Goal: Information Seeking & Learning: Learn about a topic

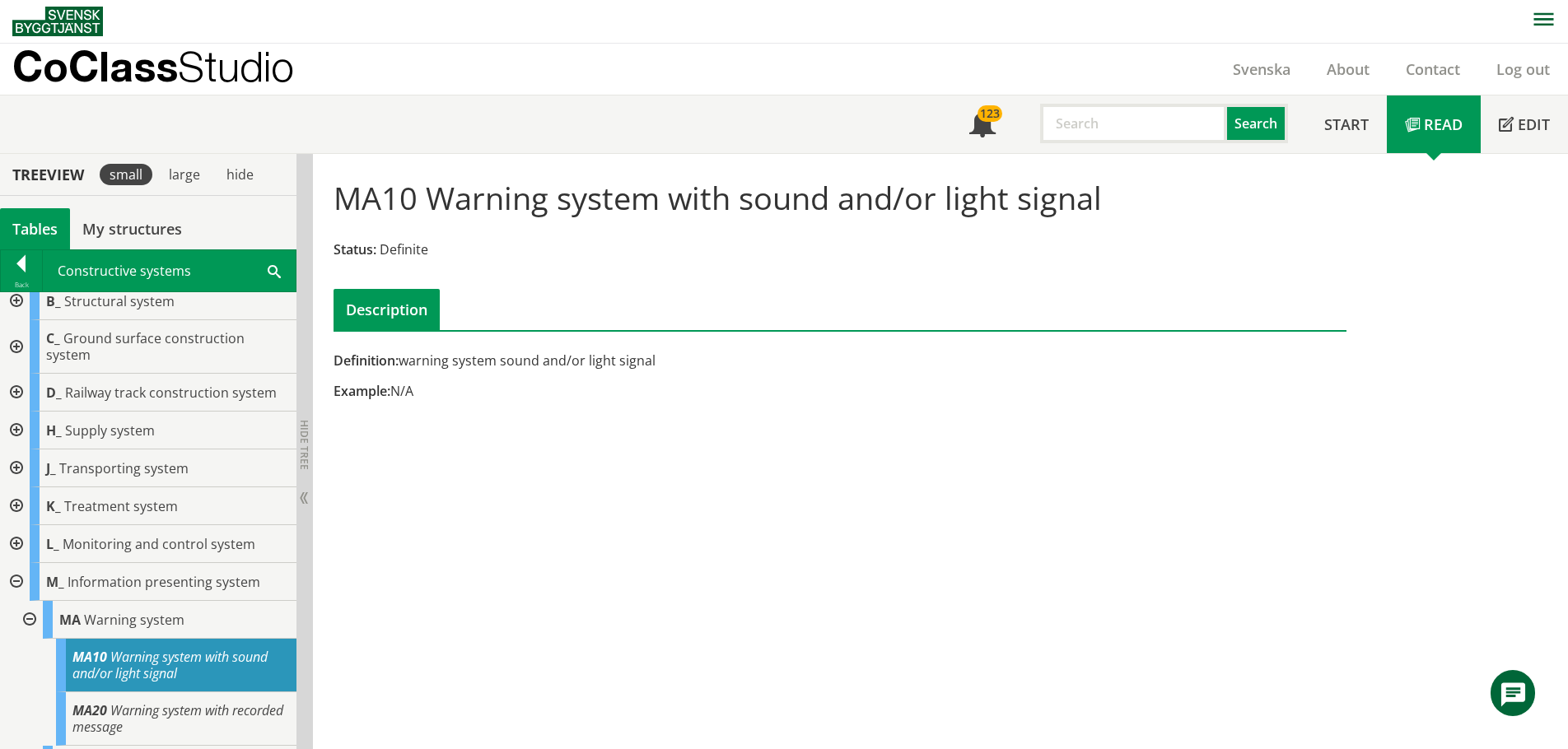
scroll to position [22, 0]
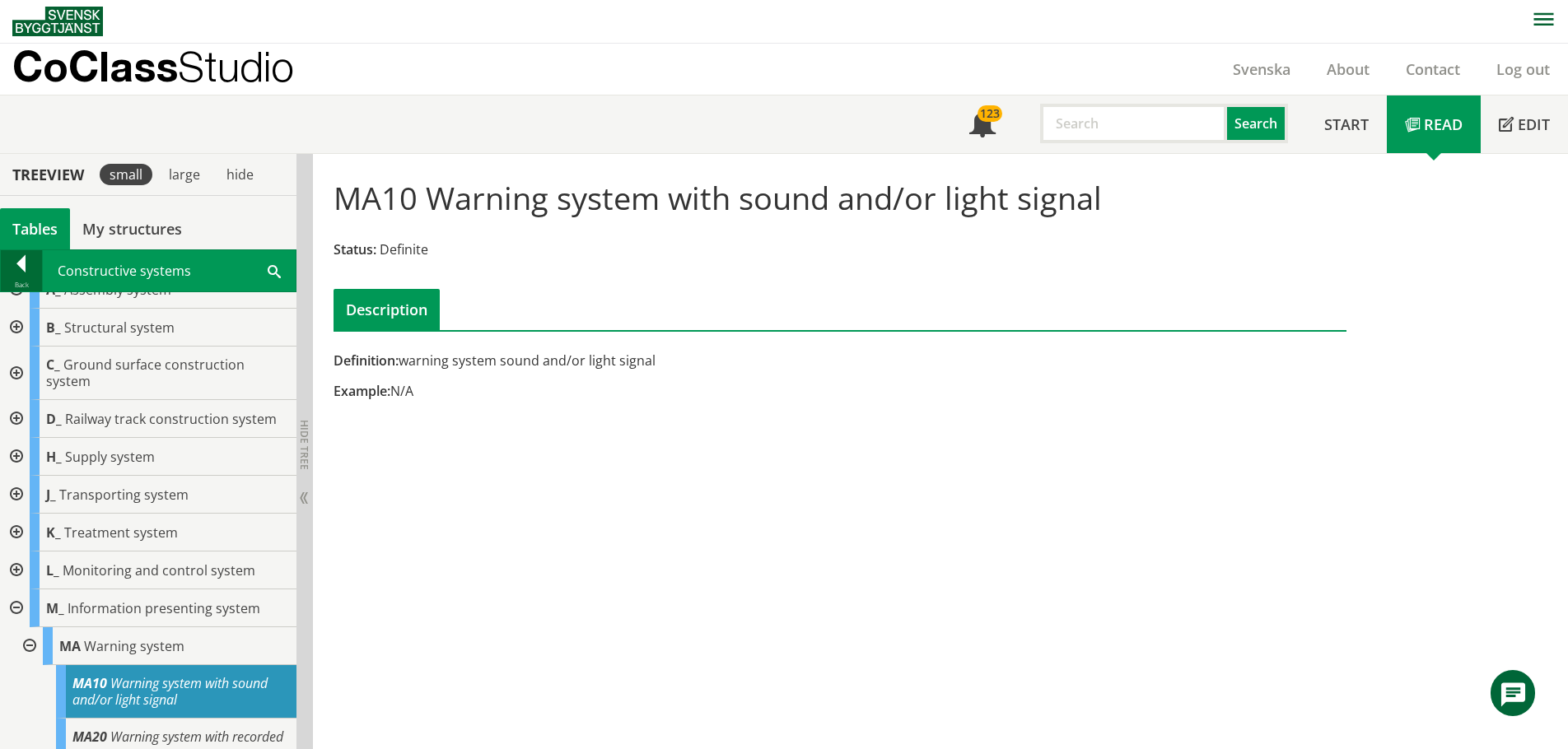
click at [12, 275] on div at bounding box center [21, 267] width 41 height 23
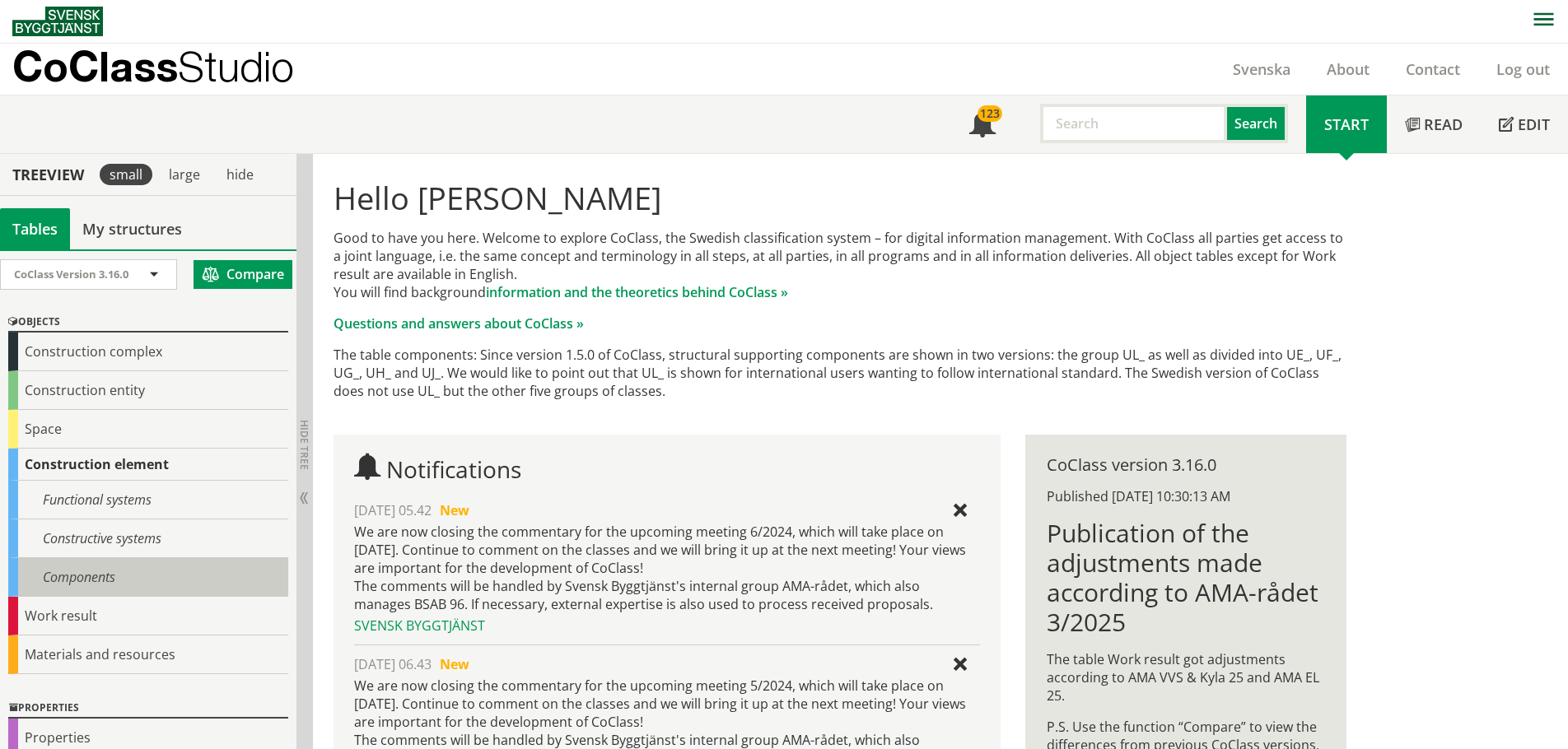
click at [52, 584] on div "Components" at bounding box center [148, 577] width 280 height 38
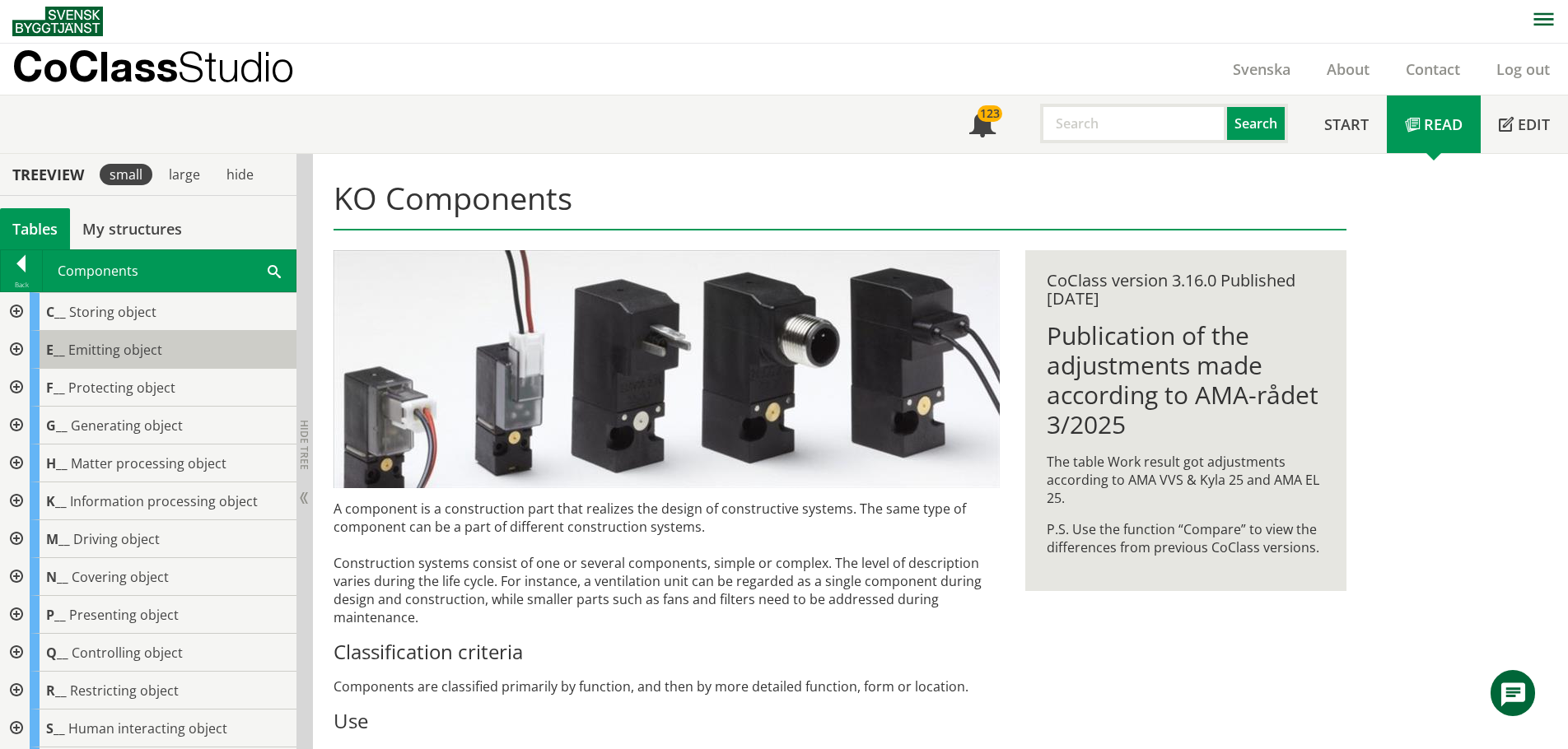
scroll to position [33, 0]
click at [16, 354] on div at bounding box center [14, 354] width 29 height 38
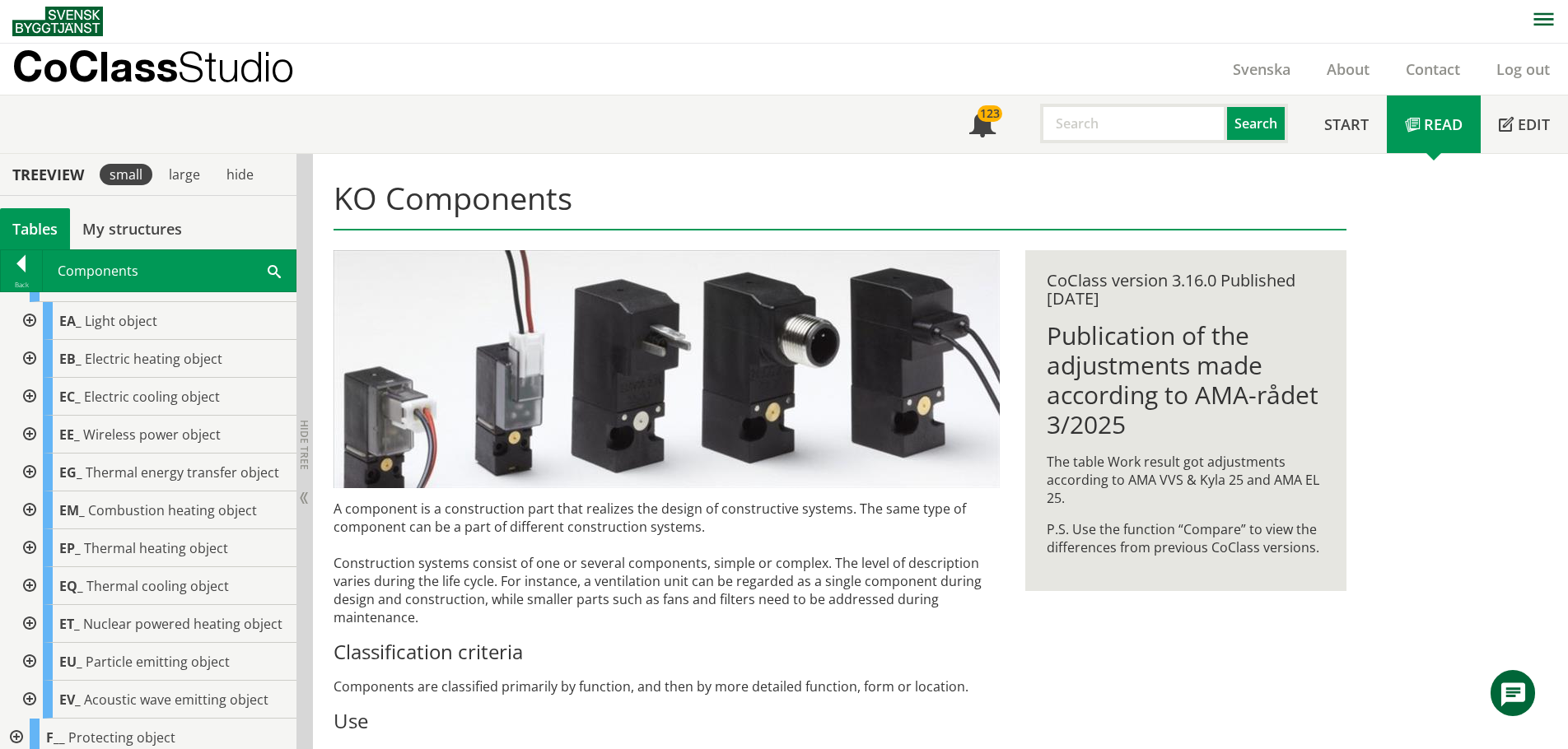
scroll to position [101, 0]
click at [28, 477] on div at bounding box center [28, 476] width 29 height 38
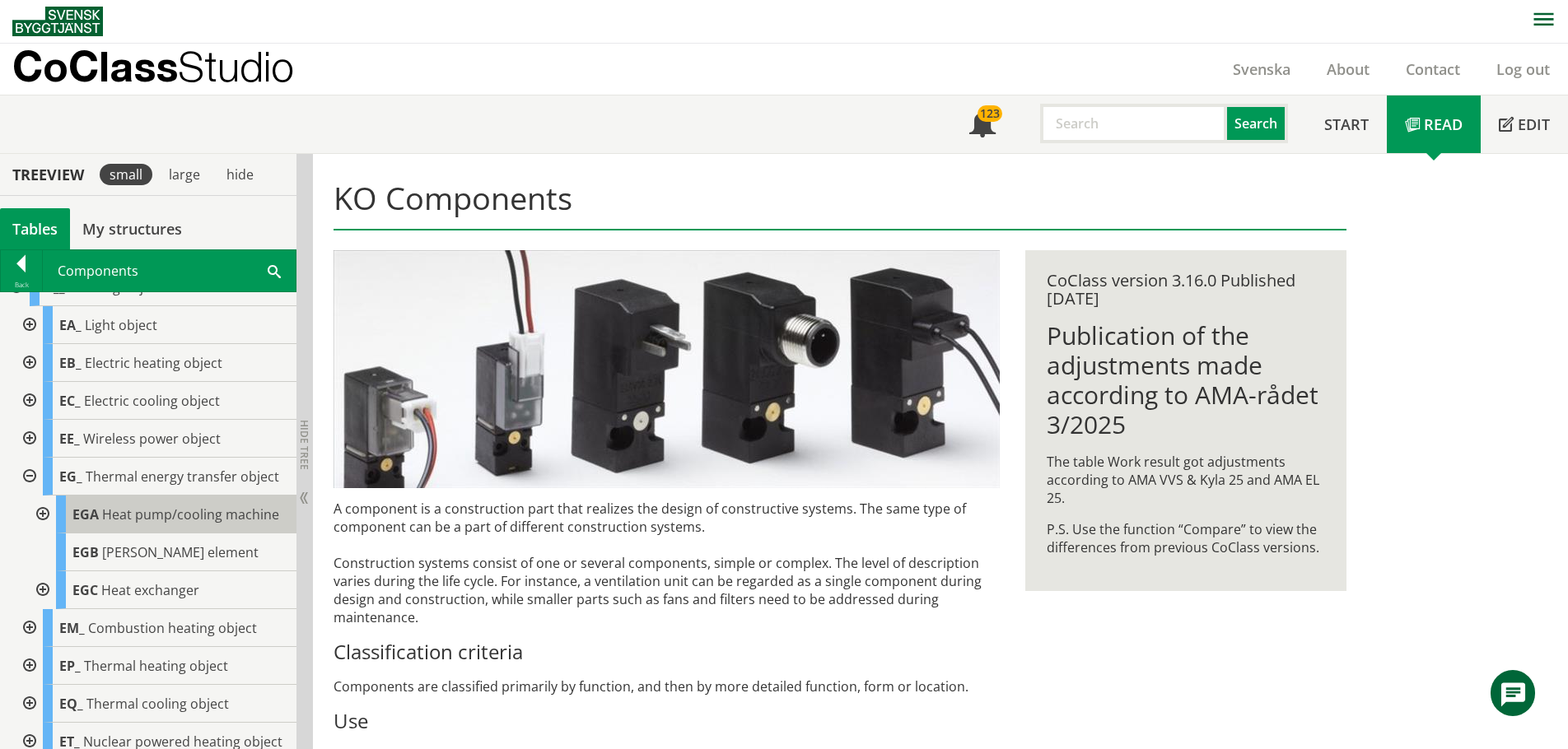
click at [147, 513] on span "Heat pump/cooling machine" at bounding box center [191, 515] width 177 height 18
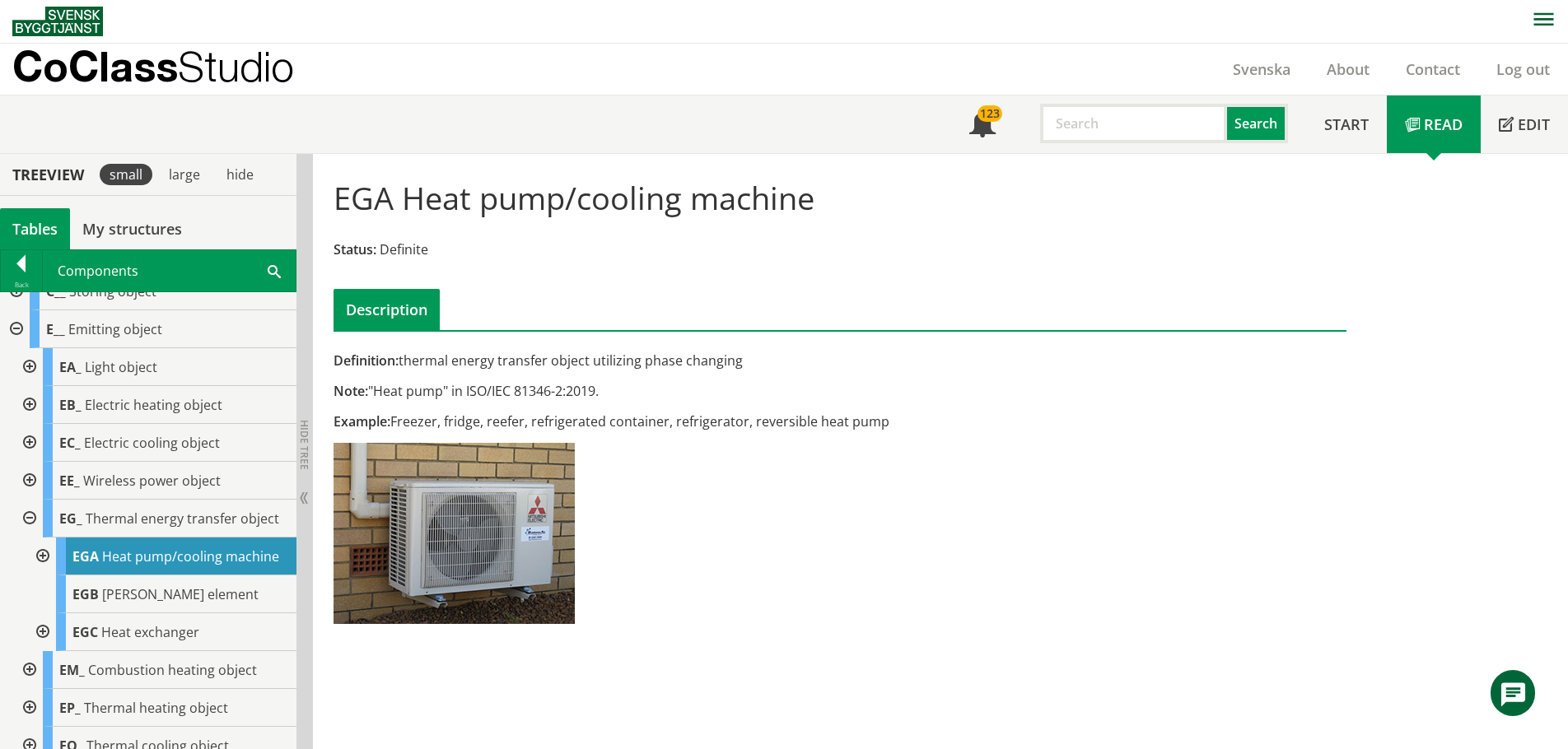
scroll to position [46, 0]
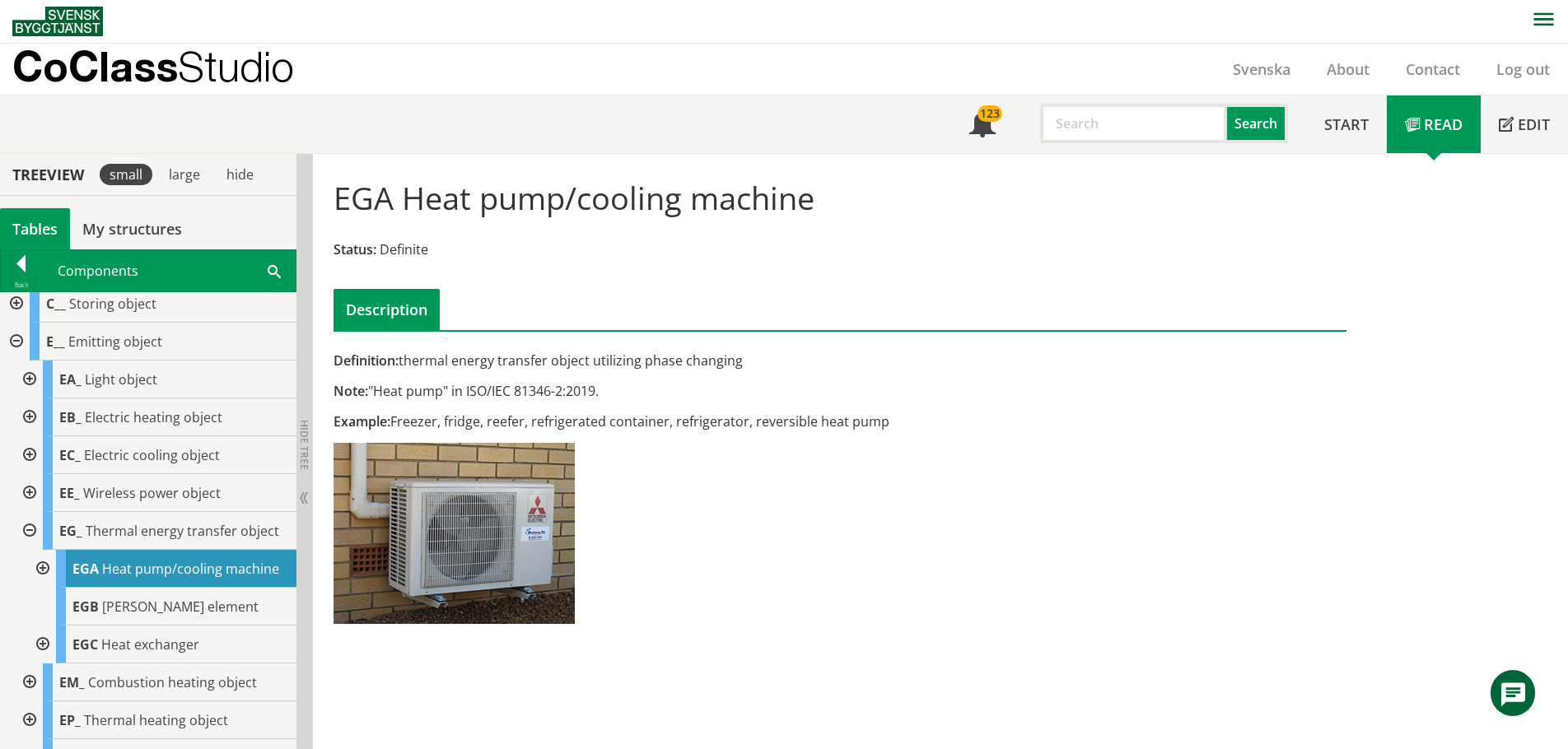
click at [29, 452] on div at bounding box center [28, 455] width 29 height 38
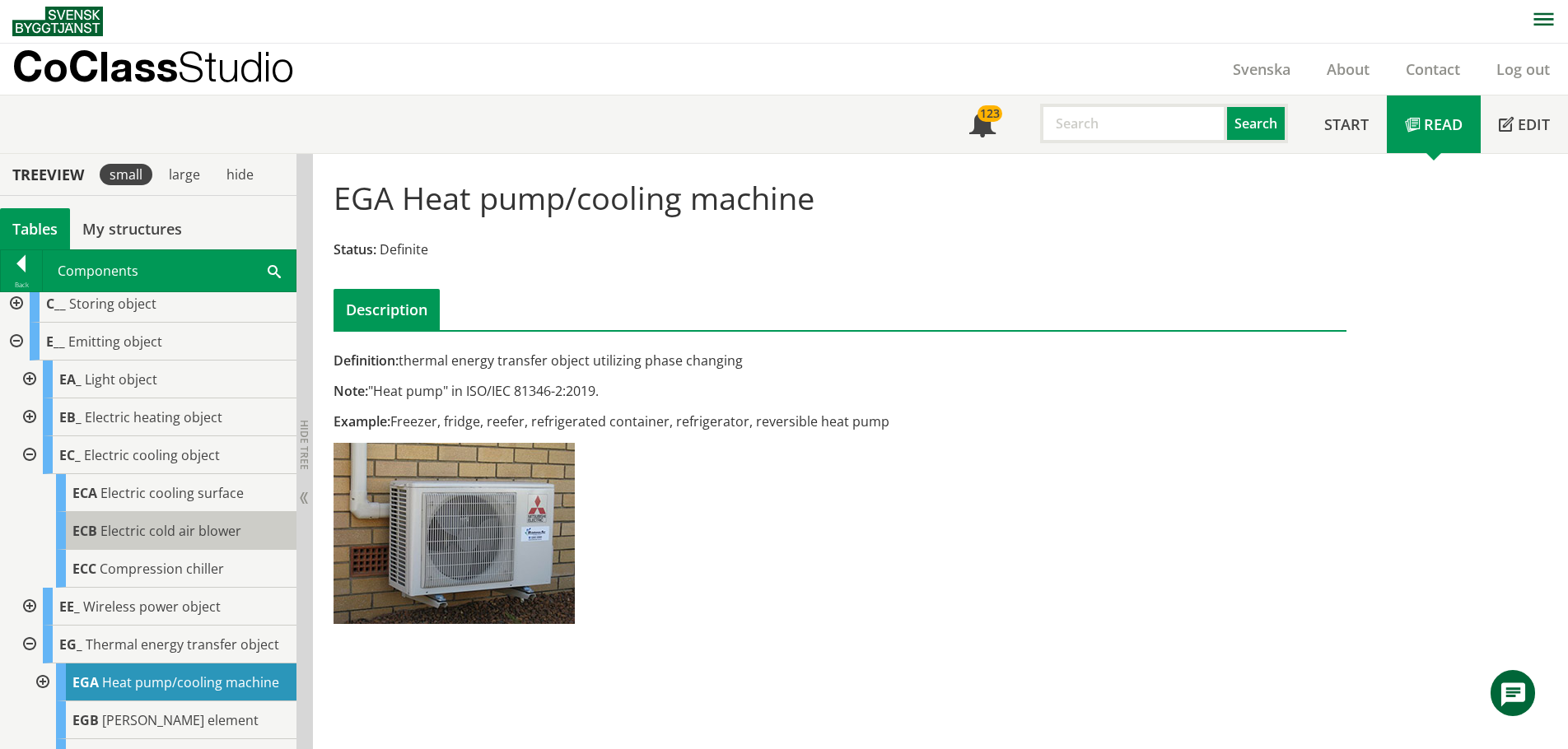
click at [118, 529] on span "Electric cold air blower" at bounding box center [171, 531] width 141 height 18
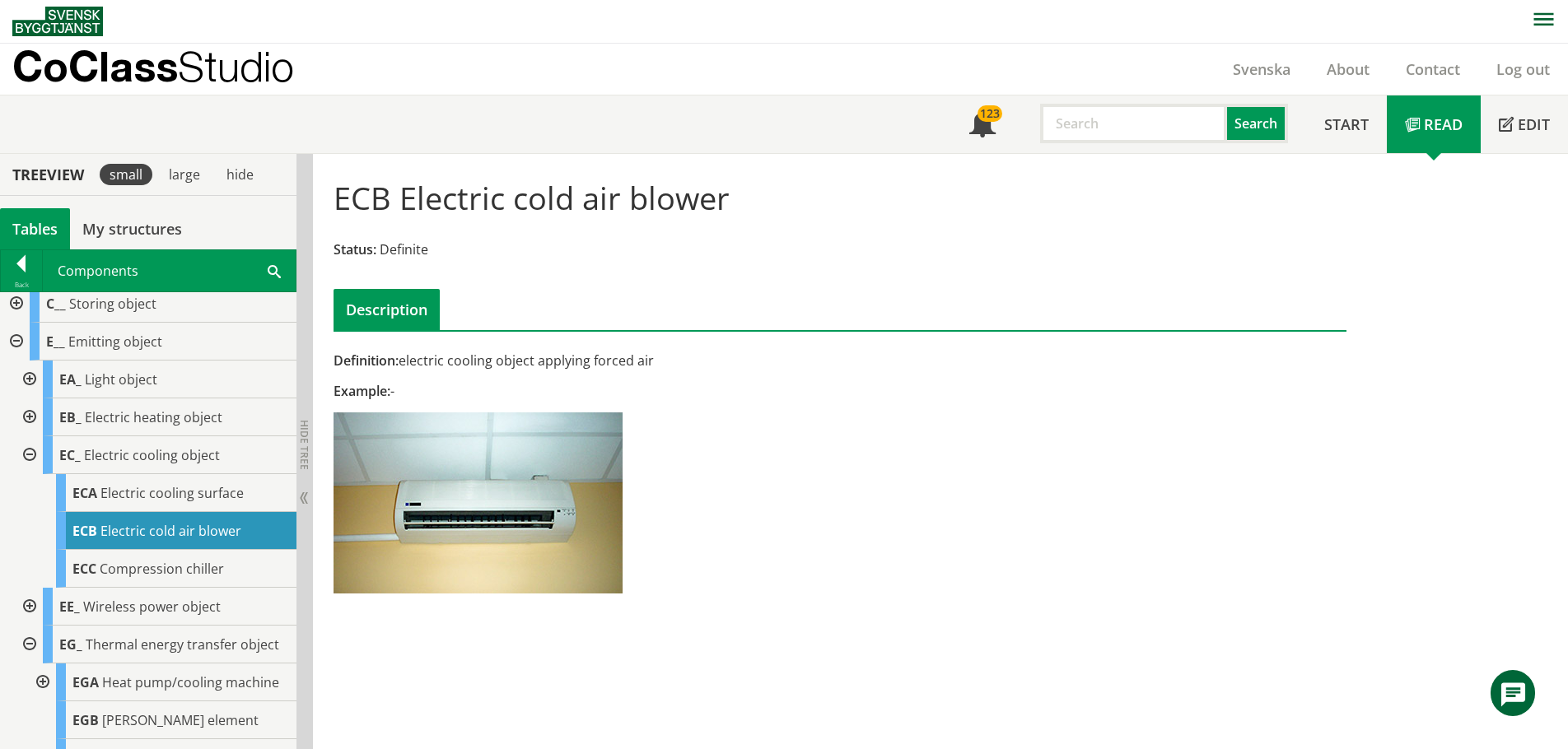
click at [417, 359] on div "Definition: electric cooling object applying forced air" at bounding box center [666, 361] width 666 height 18
drag, startPoint x: 404, startPoint y: 363, endPoint x: 636, endPoint y: 370, distance: 232.1
click at [539, 356] on div "Definition: electric cooling object applying forced air" at bounding box center [666, 361] width 666 height 18
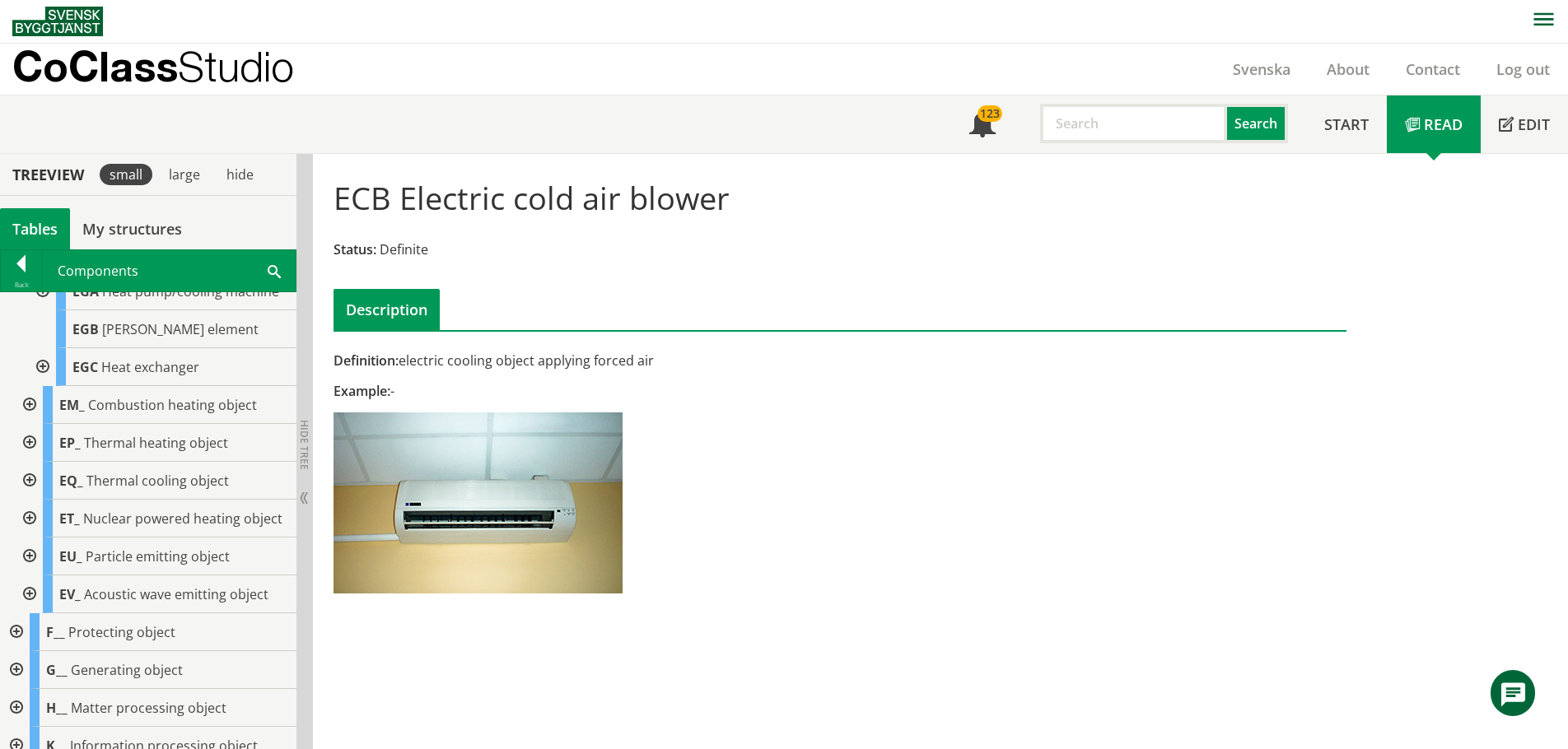
scroll to position [467, 0]
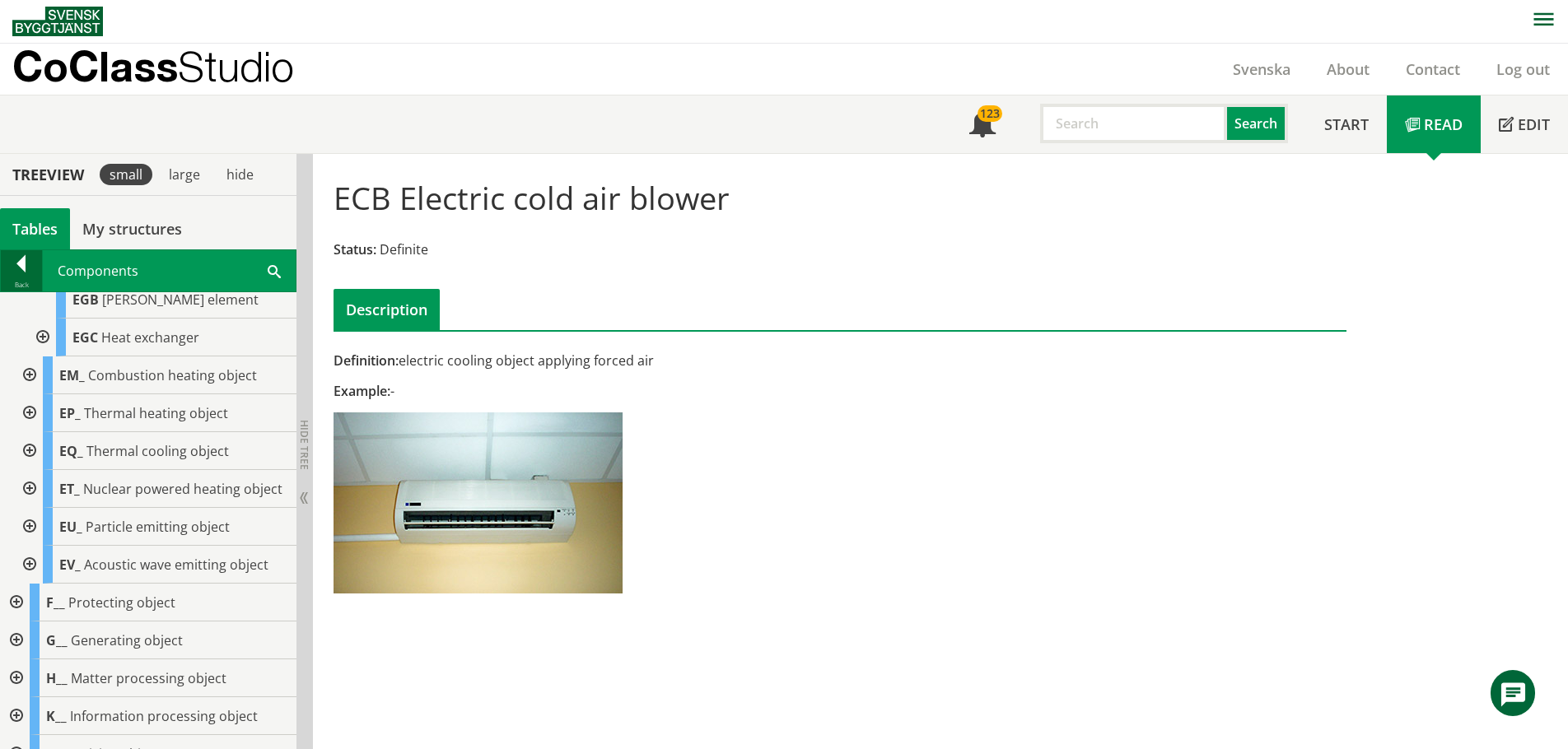
click at [25, 263] on div at bounding box center [21, 267] width 41 height 23
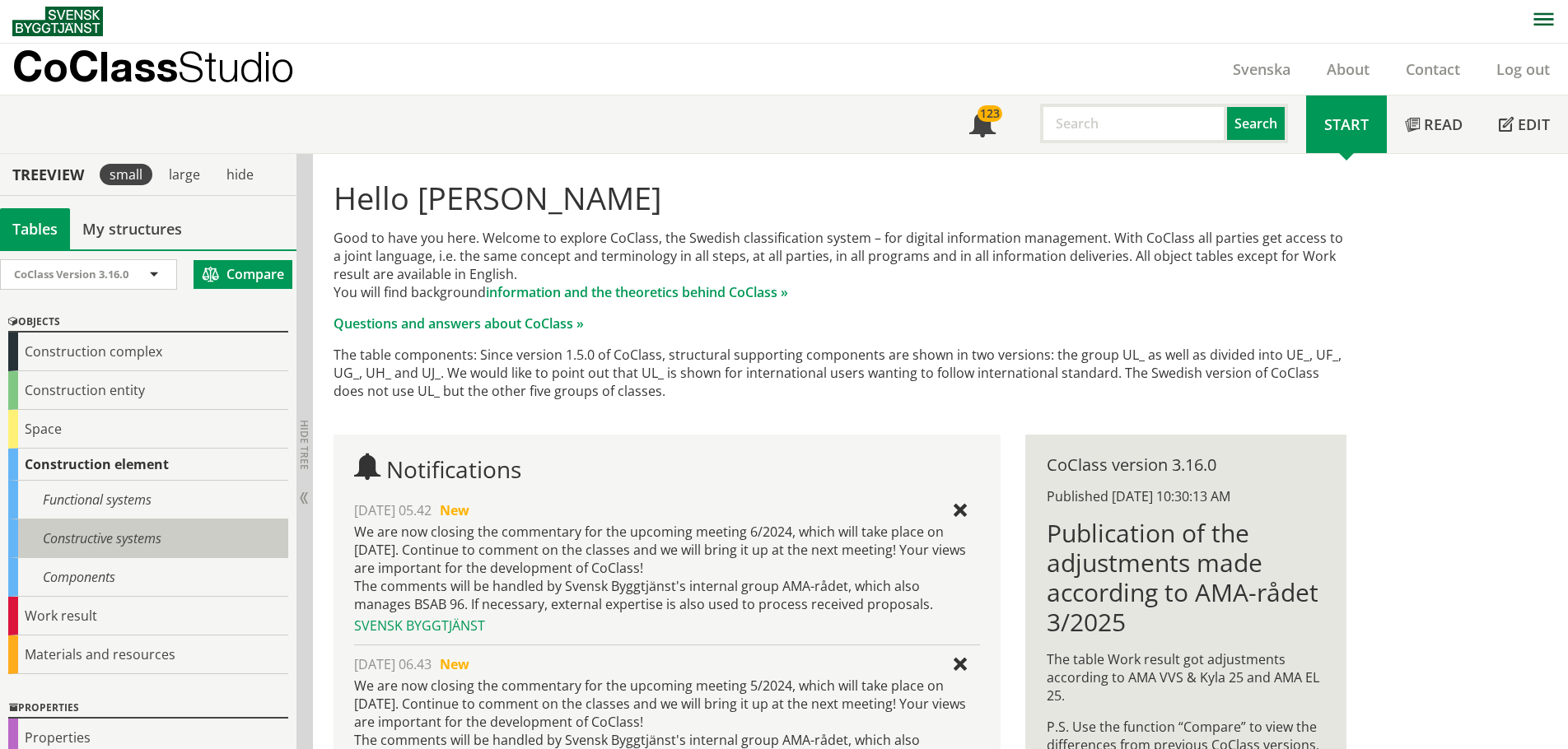
click at [123, 538] on div "Constructive systems" at bounding box center [148, 538] width 280 height 38
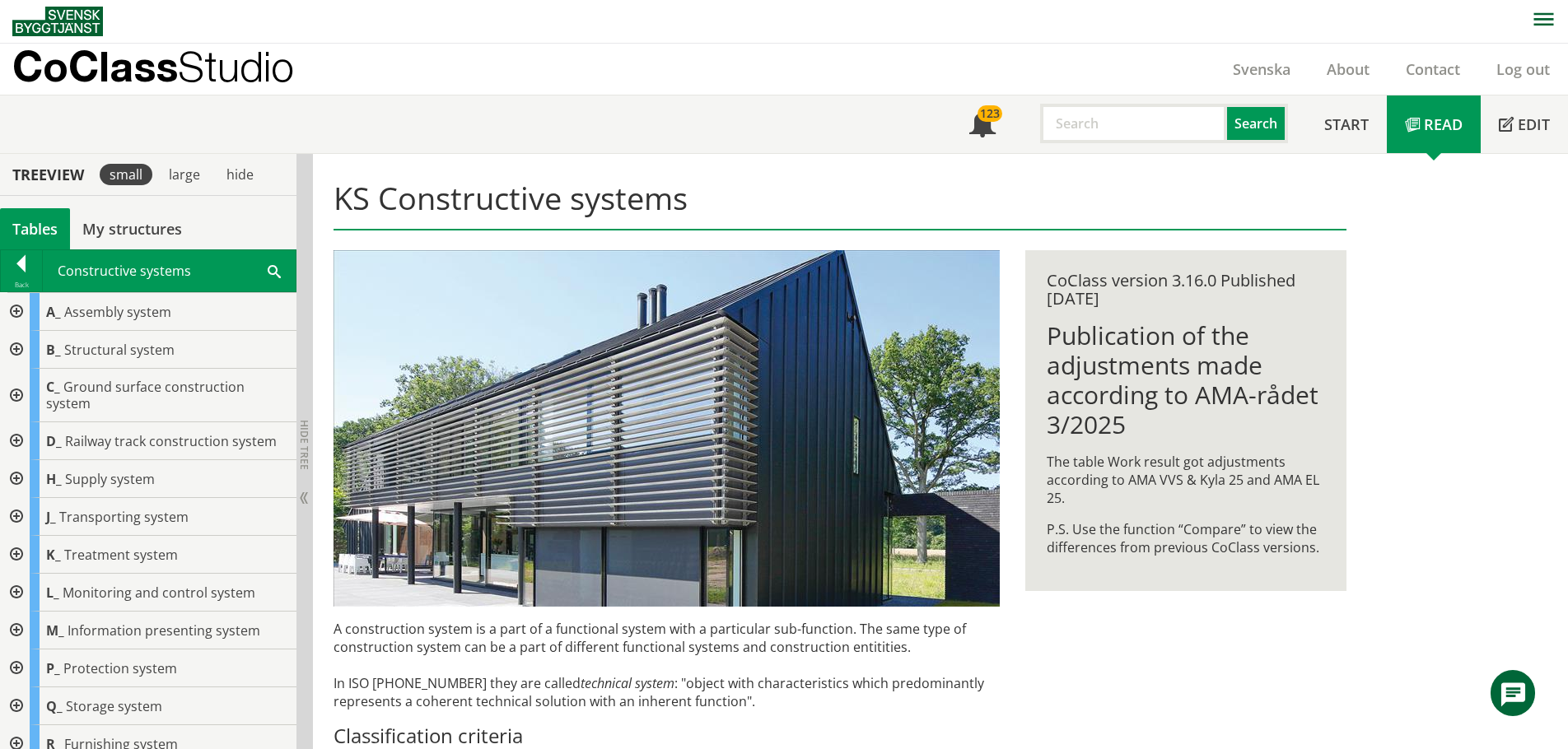
click at [17, 615] on div at bounding box center [14, 631] width 29 height 38
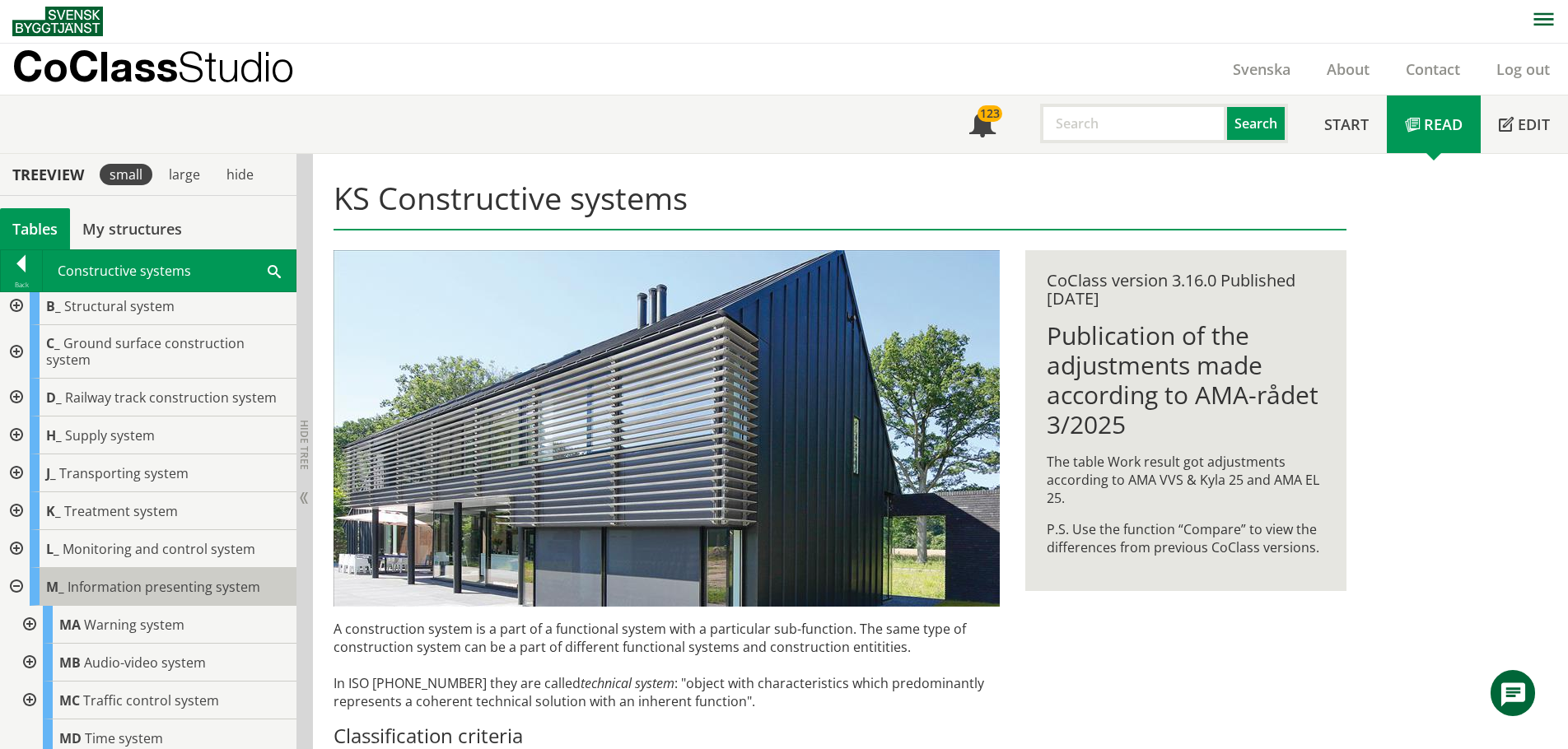
scroll to position [82, 0]
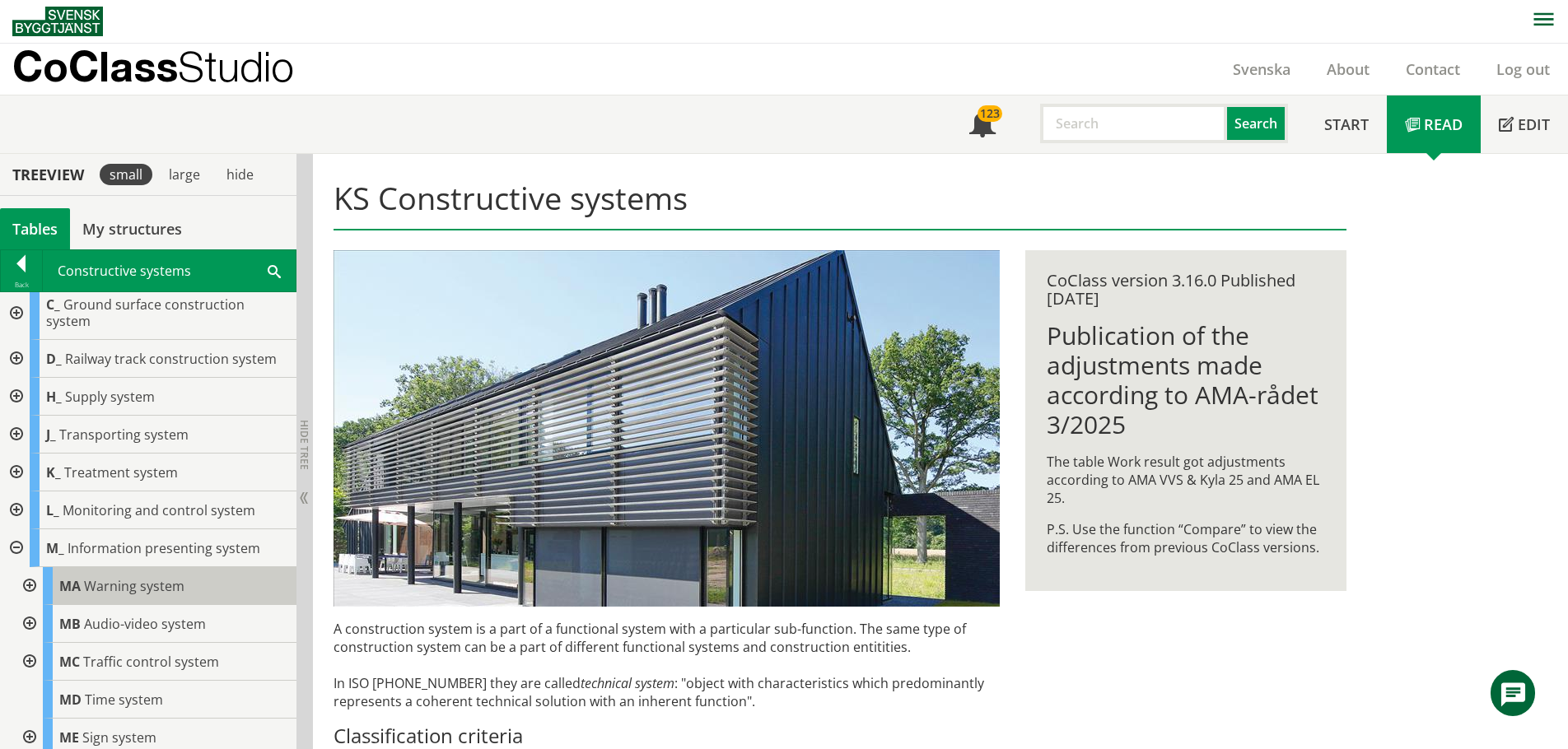
click at [151, 595] on span "Warning system" at bounding box center [134, 586] width 101 height 18
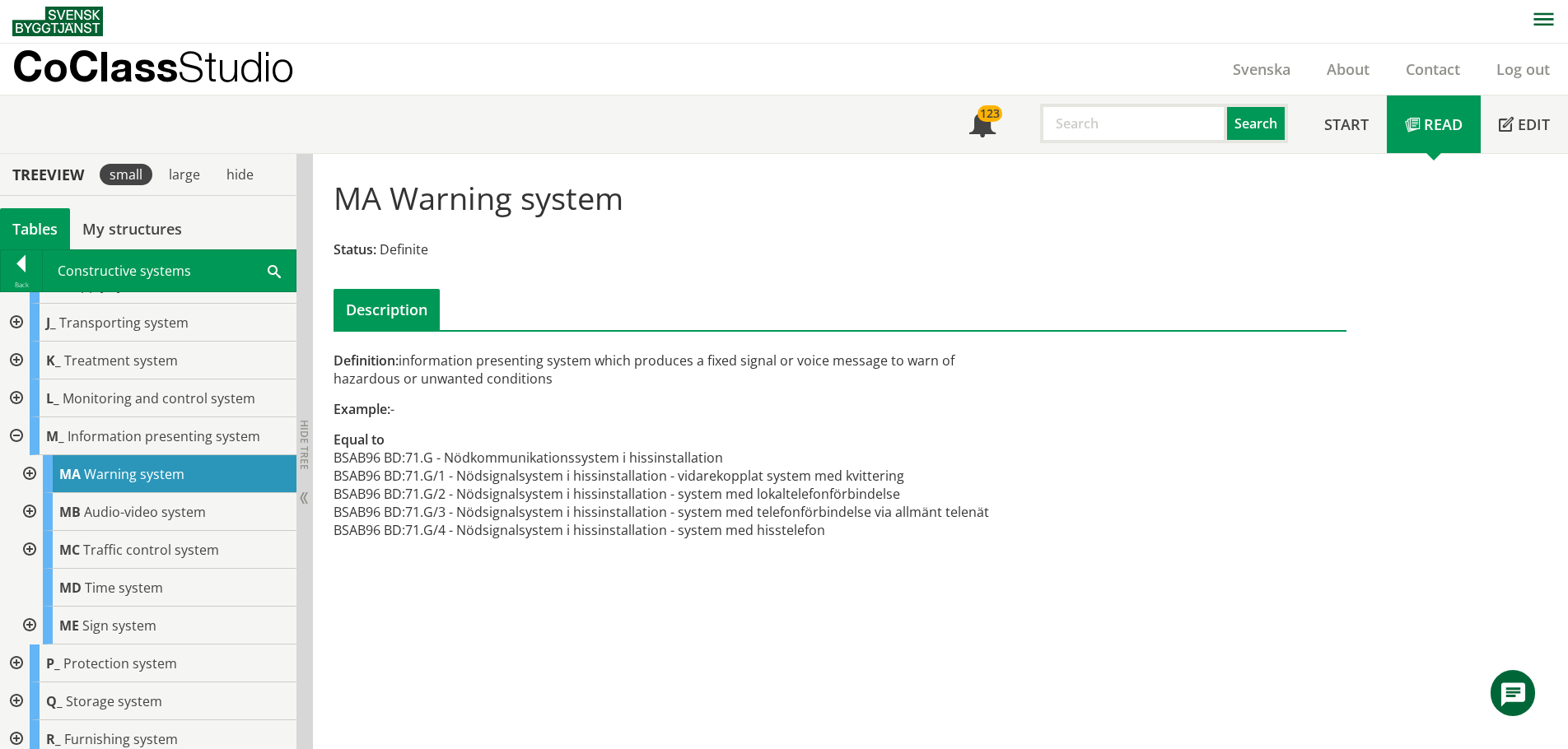
scroll to position [198, 0]
click at [29, 470] on div at bounding box center [28, 471] width 29 height 38
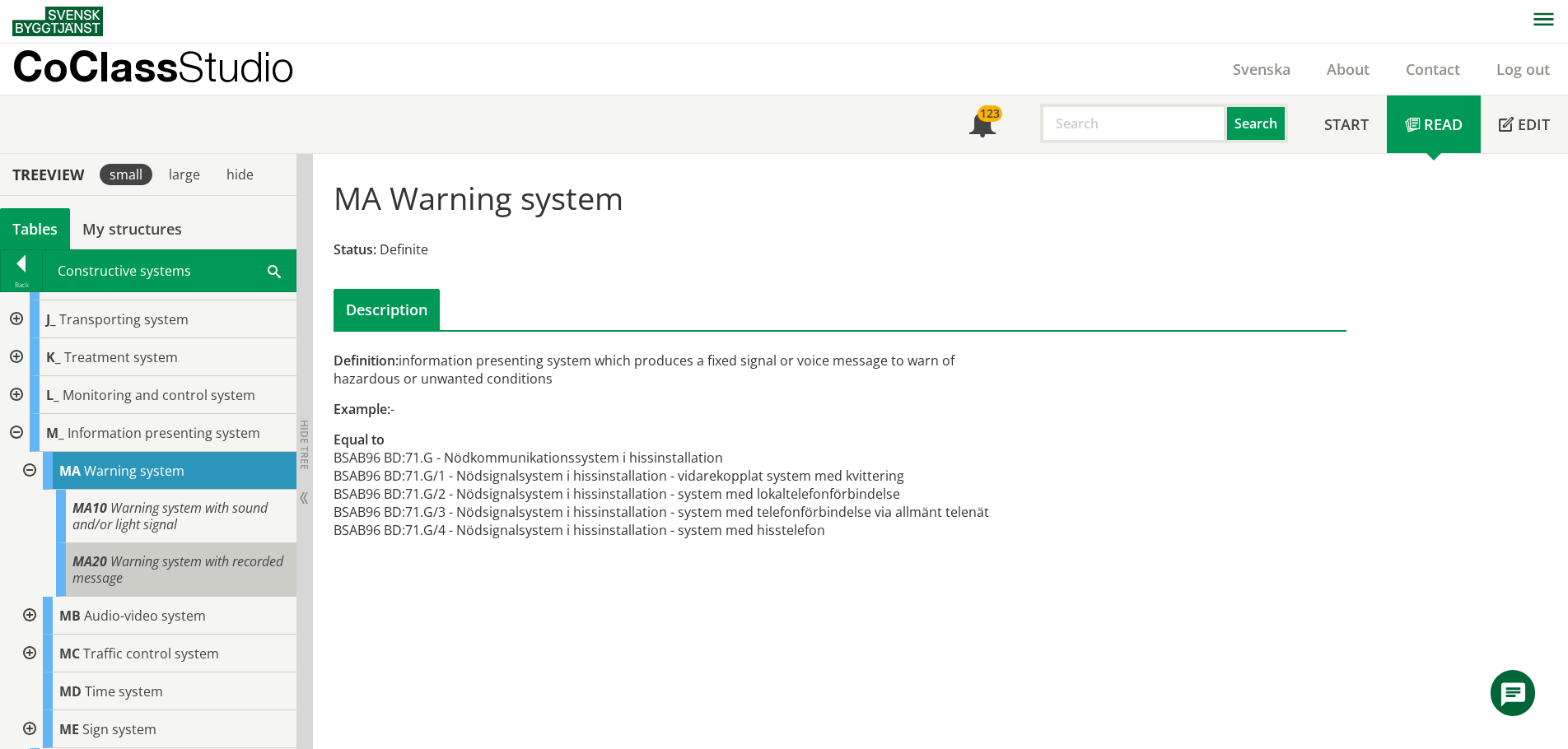
click at [121, 575] on span "Warning system with recorded message" at bounding box center [177, 569] width 211 height 35
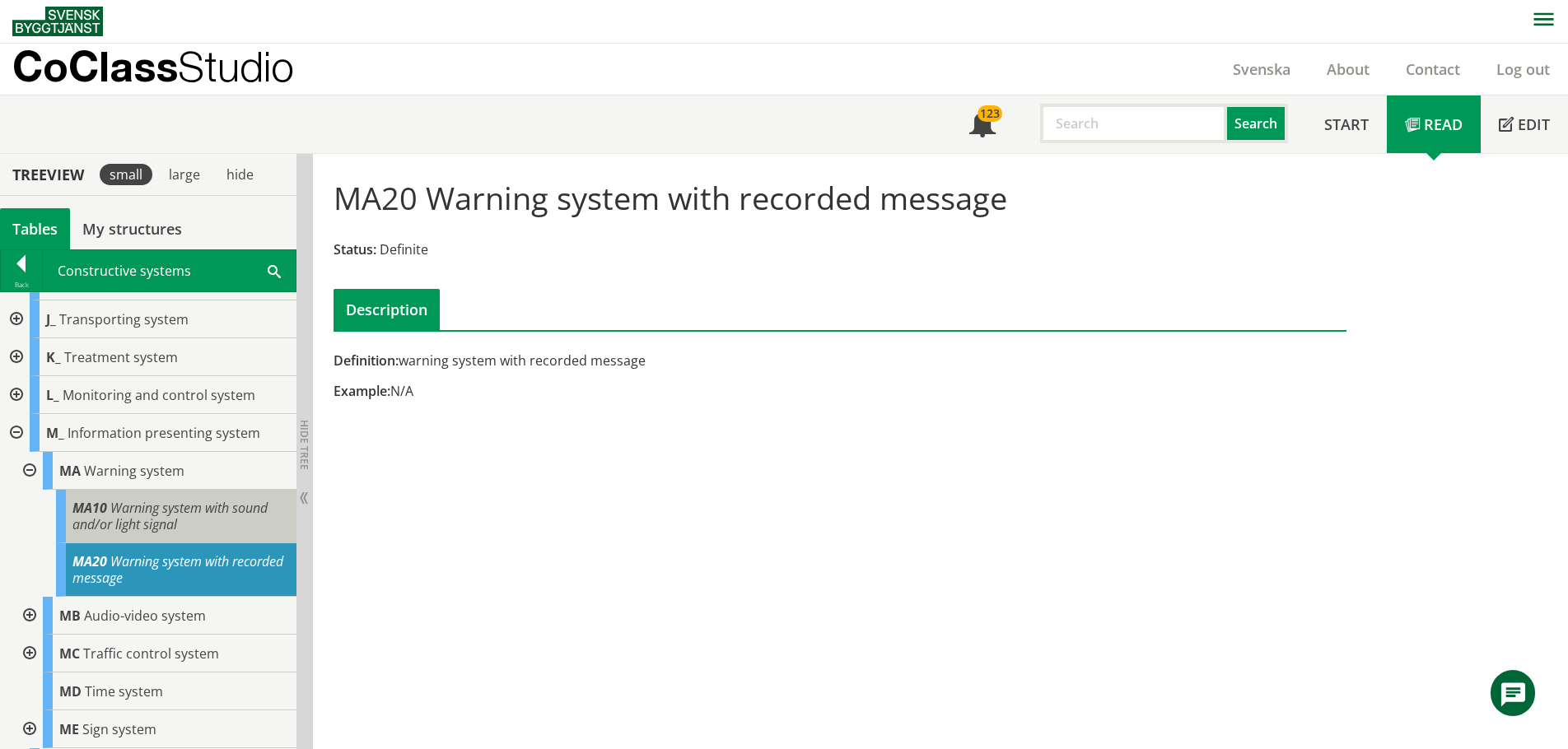
click at [200, 522] on div "MA10 Warning system with sound and/or light signal" at bounding box center [176, 517] width 241 height 53
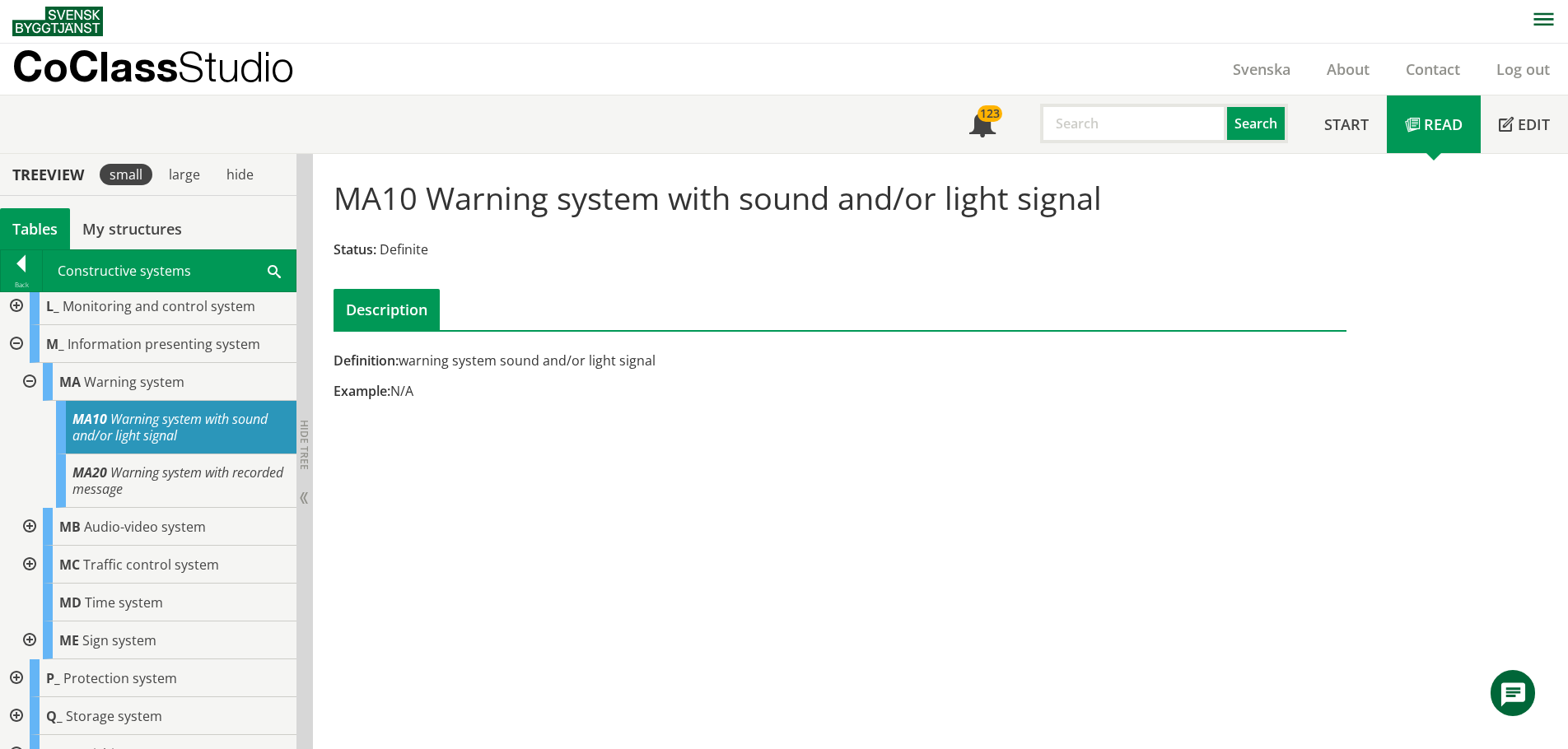
scroll to position [289, 0]
click at [116, 377] on span "Warning system" at bounding box center [134, 380] width 101 height 18
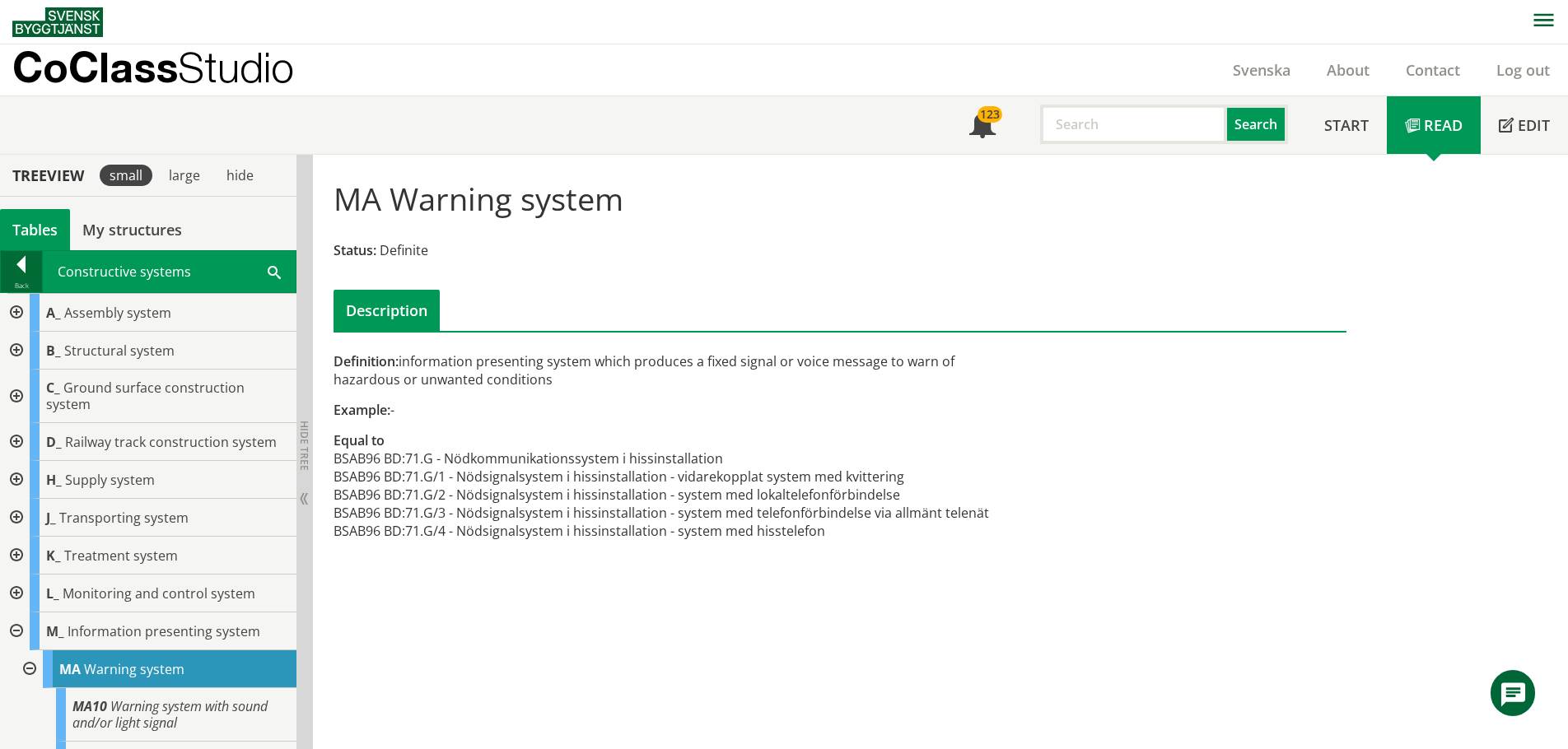
click at [6, 265] on div at bounding box center [21, 268] width 41 height 23
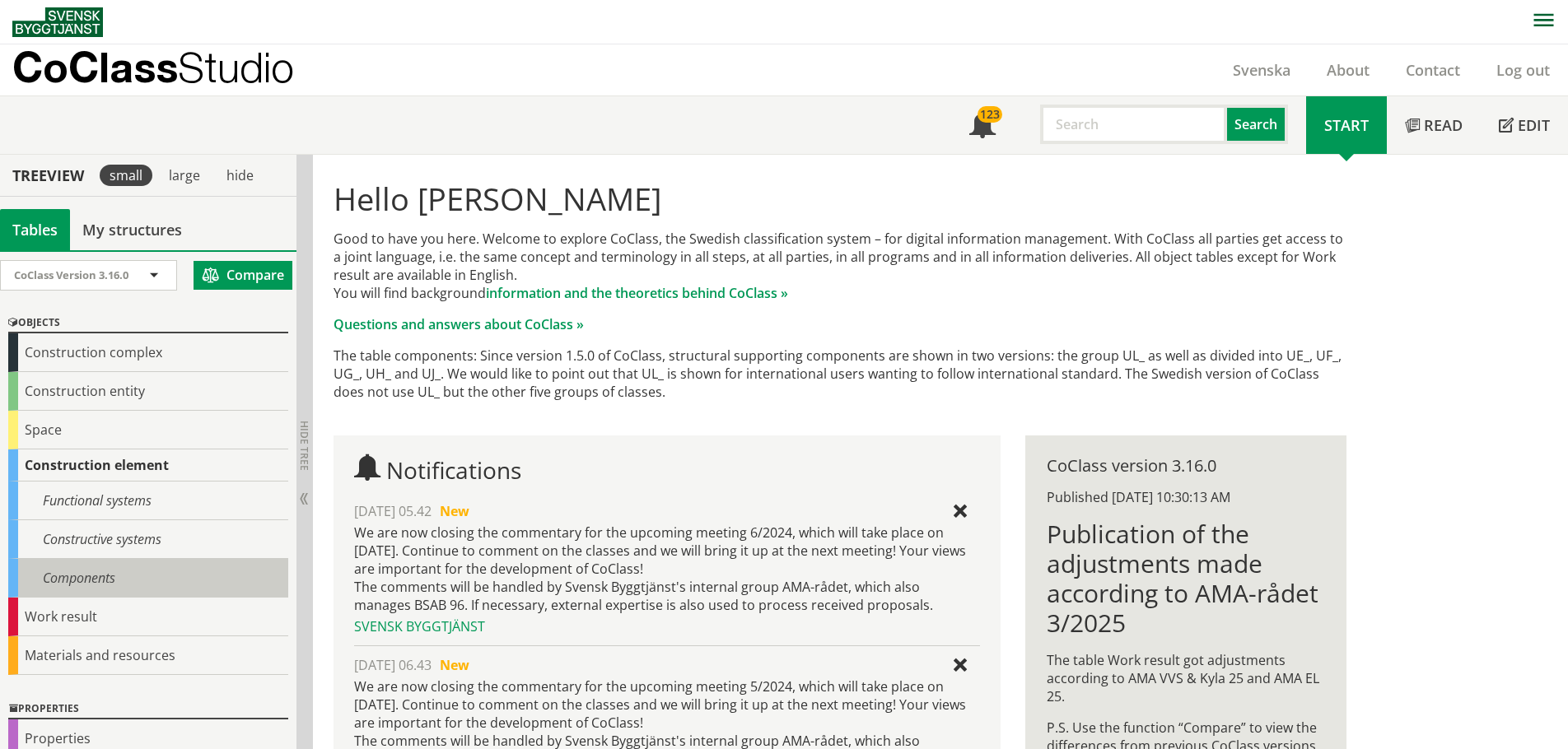
click at [69, 583] on div "Components" at bounding box center [148, 578] width 280 height 38
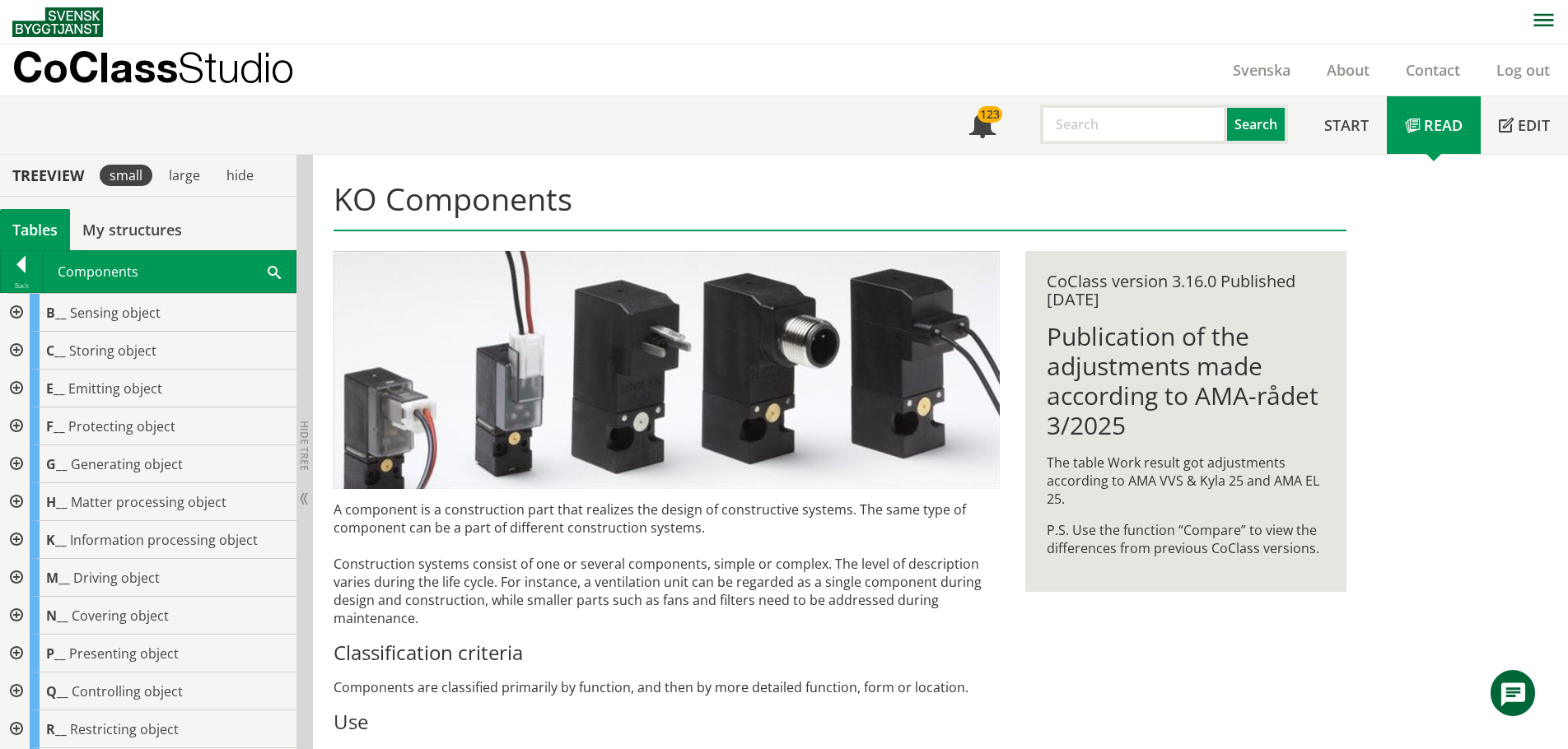
click at [18, 310] on div at bounding box center [14, 313] width 29 height 38
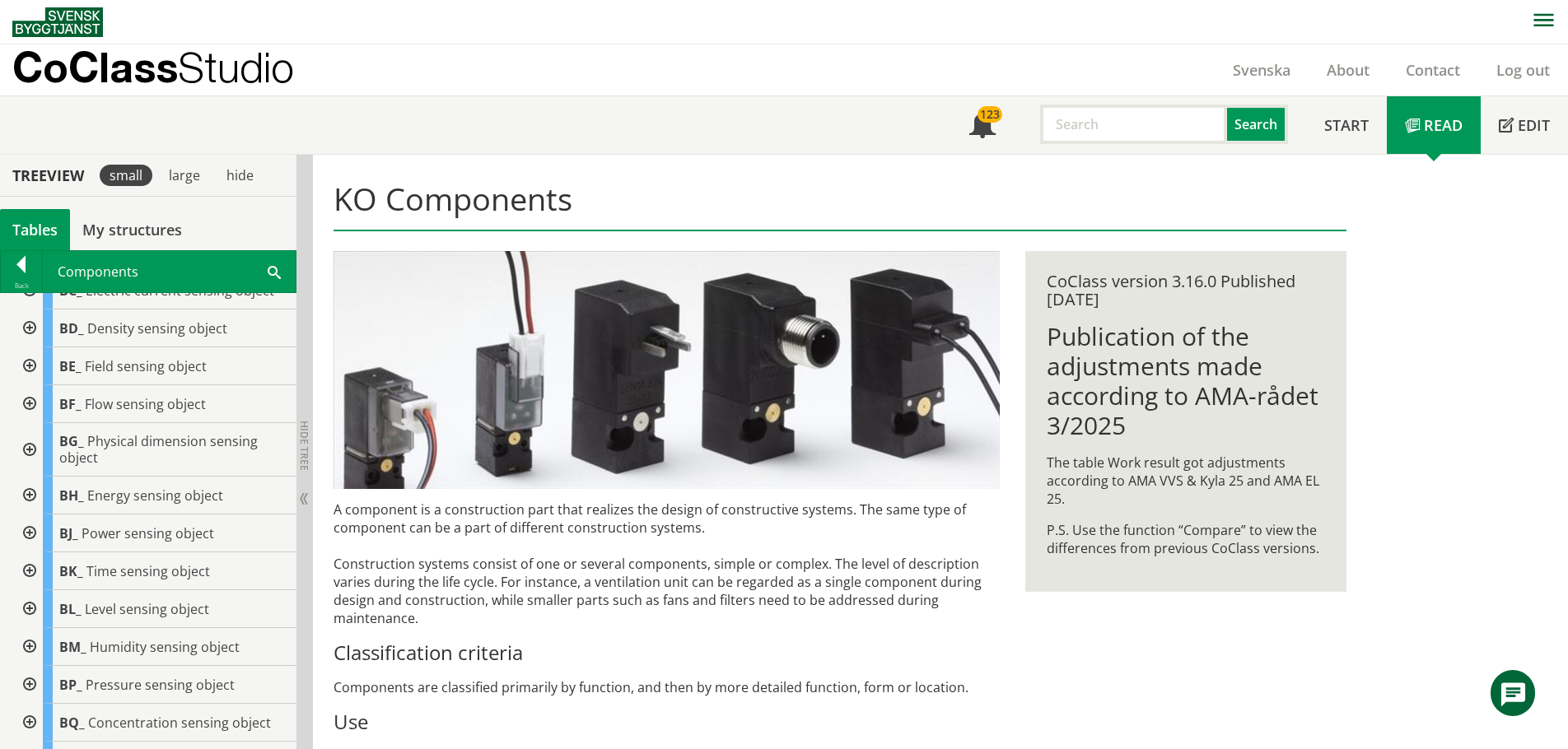
scroll to position [83, 0]
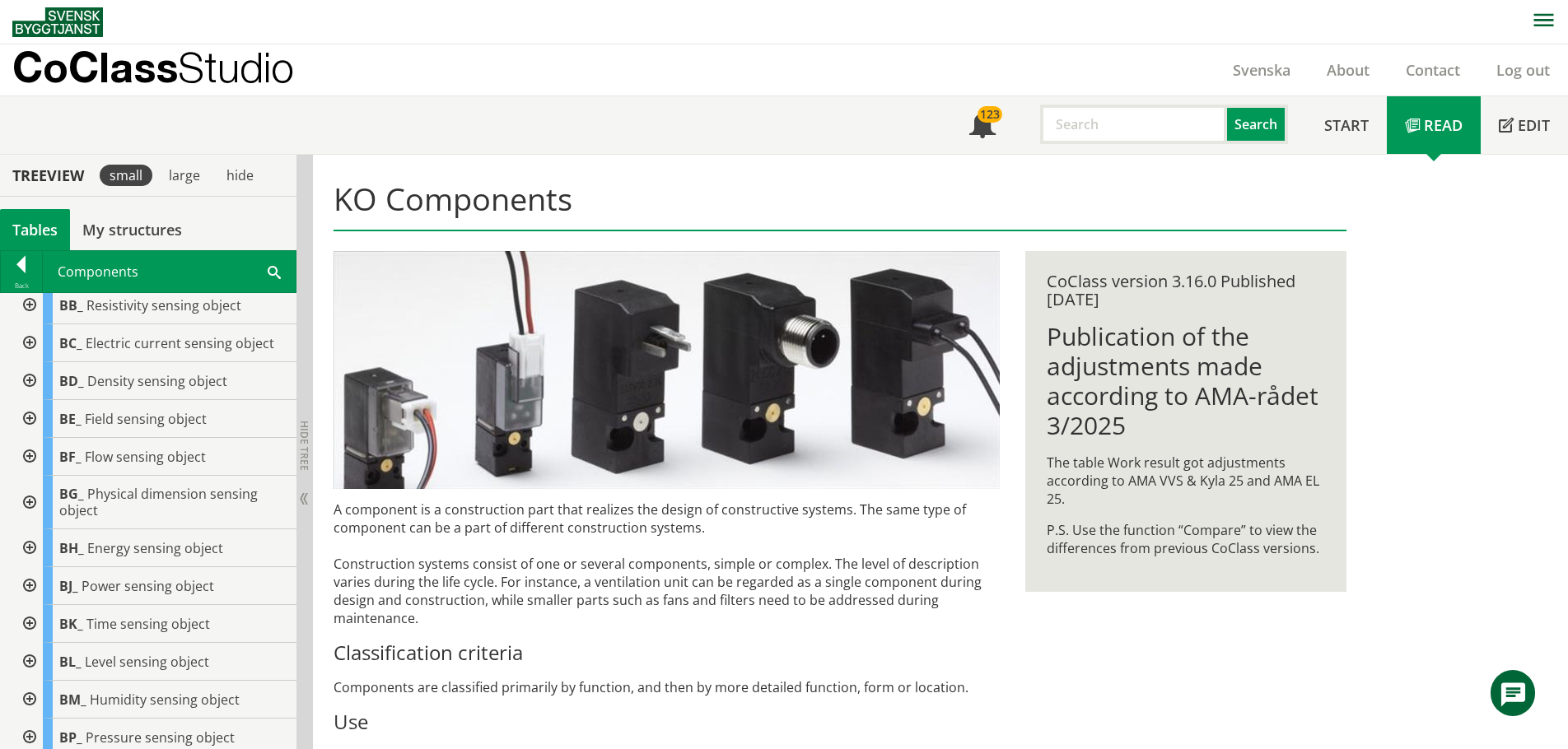
click at [26, 428] on div at bounding box center [28, 419] width 29 height 38
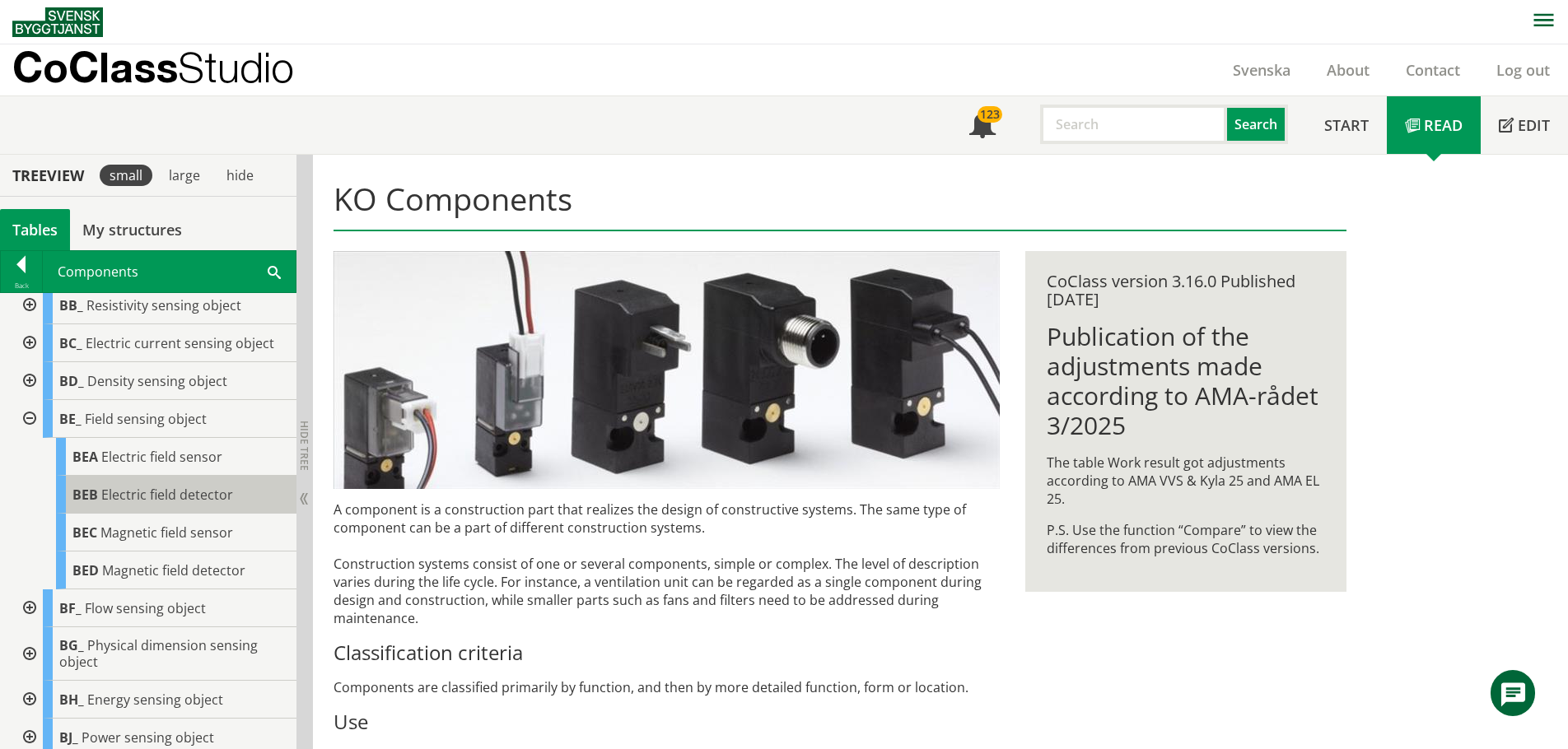
click at [144, 504] on span "Electric field detector" at bounding box center [167, 494] width 132 height 18
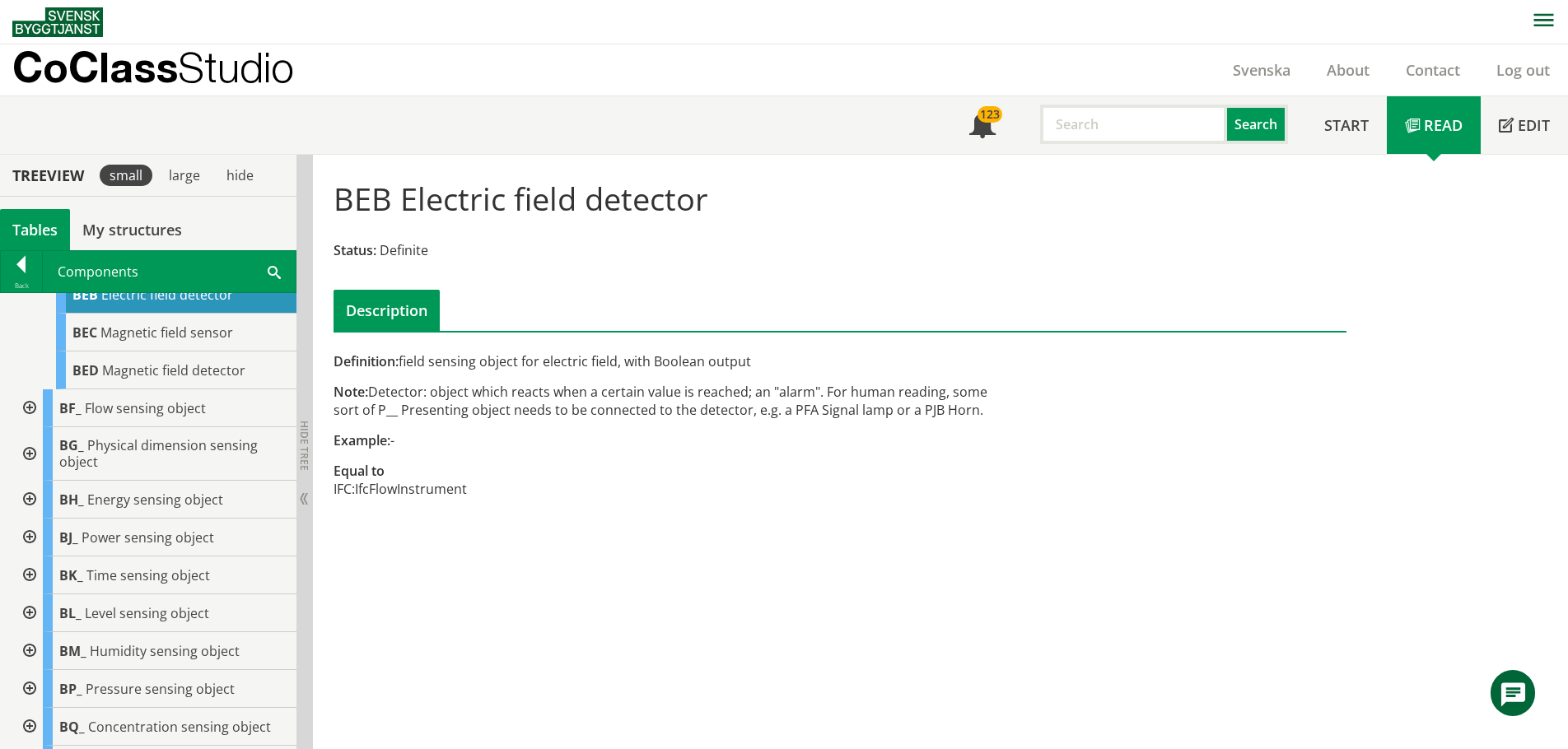
scroll to position [256, 0]
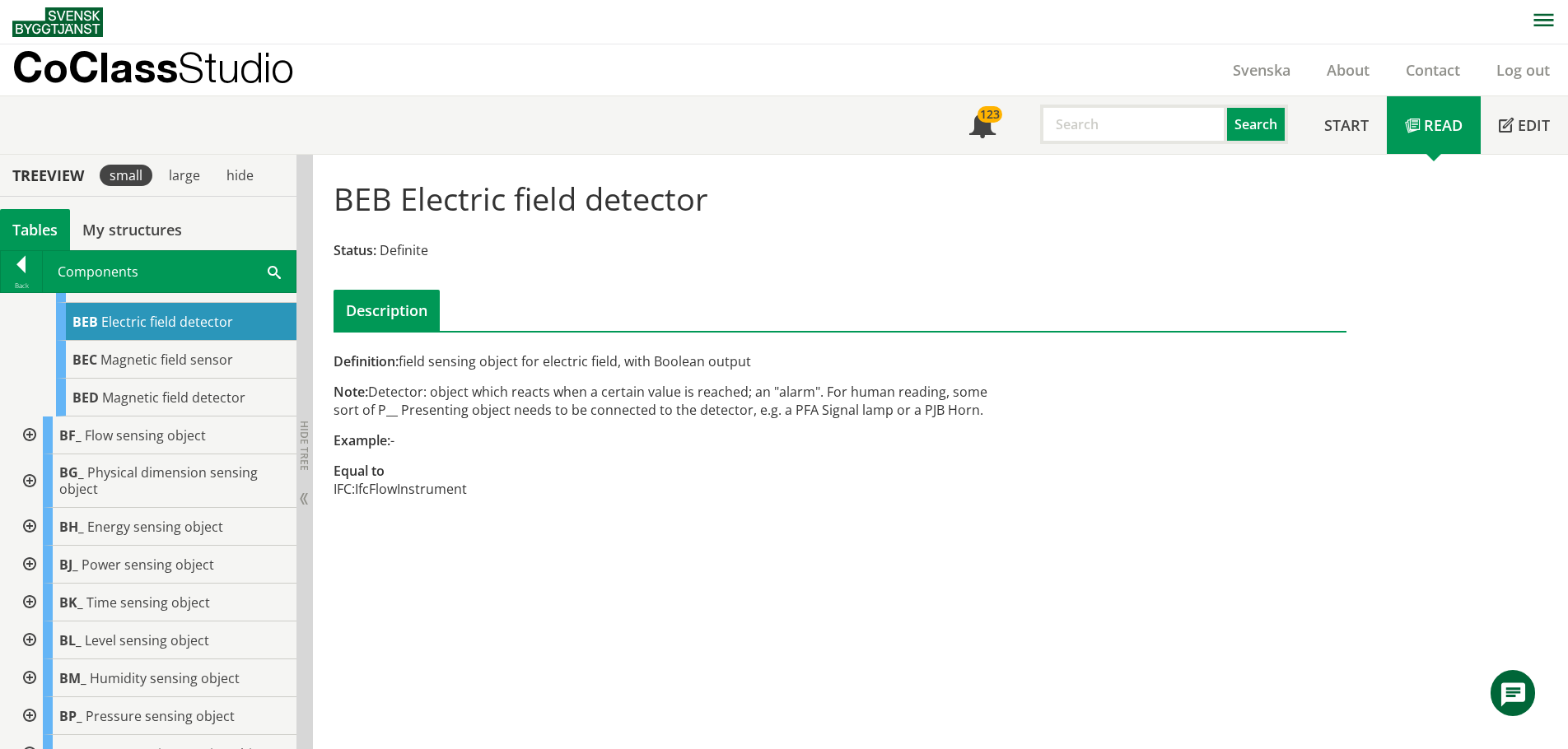
click at [29, 487] on div at bounding box center [28, 481] width 29 height 53
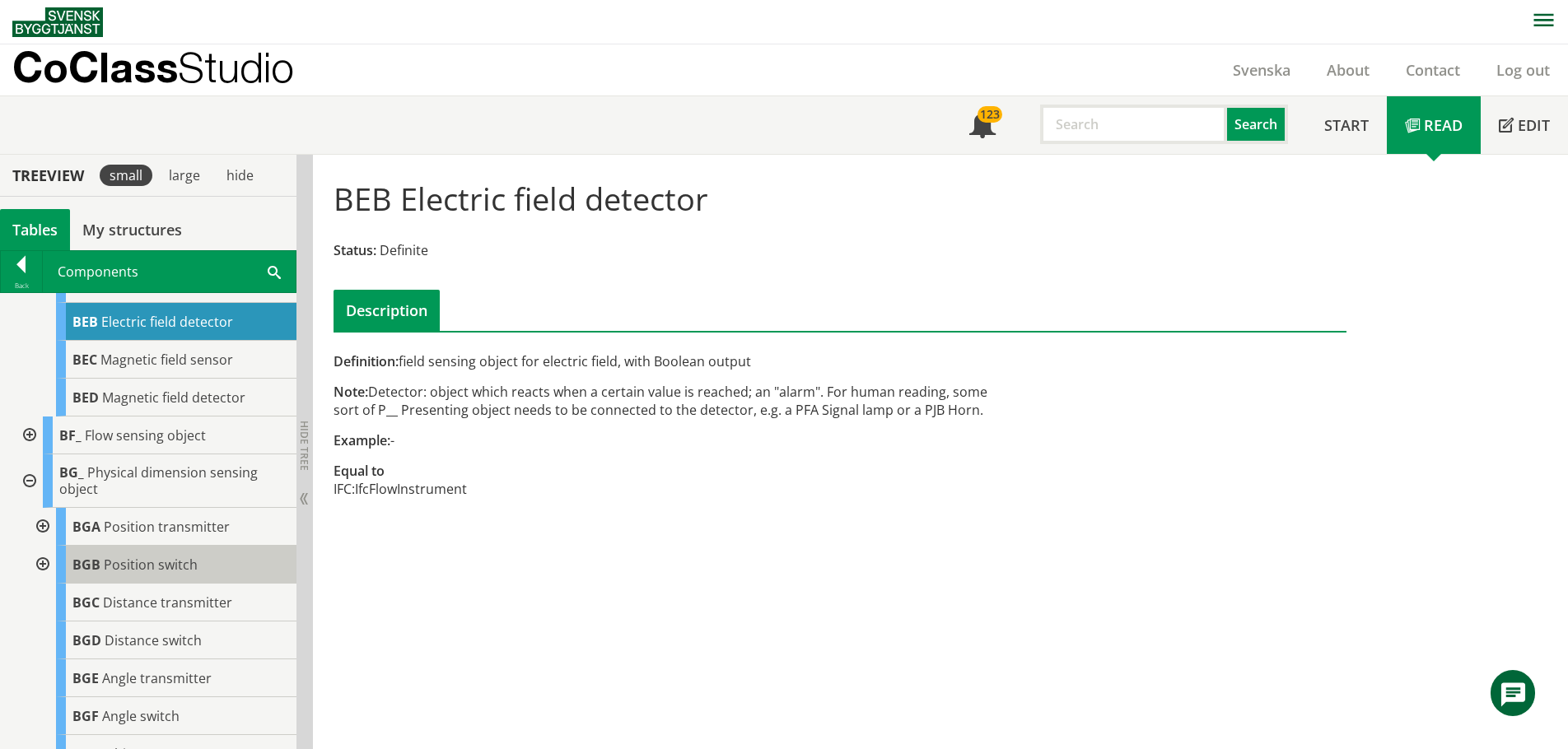
click at [122, 574] on span "Position switch" at bounding box center [150, 565] width 94 height 18
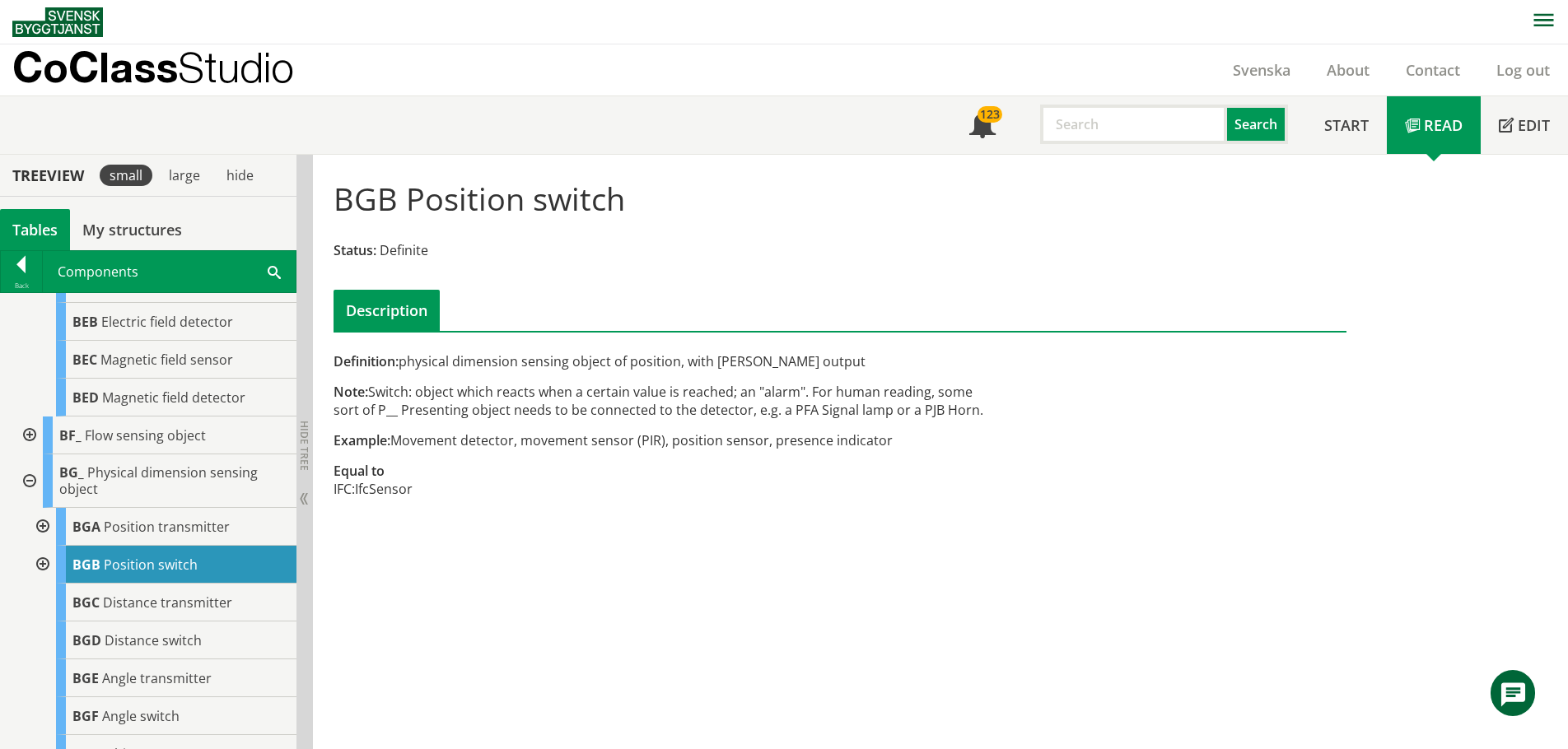
scroll to position [1, 0]
